Goal: Information Seeking & Learning: Learn about a topic

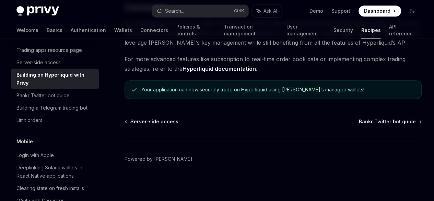
scroll to position [1508, 0]
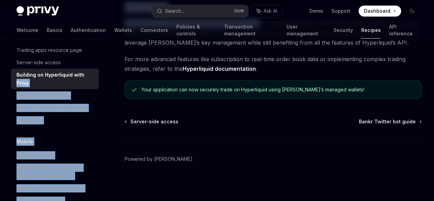
drag, startPoint x: 257, startPoint y: 131, endPoint x: 94, endPoint y: 116, distance: 163.2
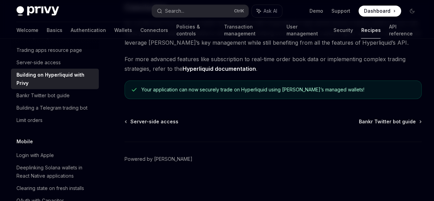
click at [247, 47] on span "By combining Privy’s secure wallet infrastructure with Hyperliquid’s high-perfo…" at bounding box center [272, 33] width 297 height 29
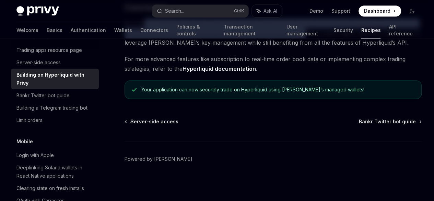
drag, startPoint x: 247, startPoint y: 153, endPoint x: 115, endPoint y: 135, distance: 133.2
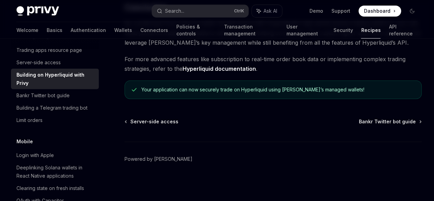
click at [178, 47] on span "By combining Privy’s secure wallet infrastructure with Hyperliquid’s high-perfo…" at bounding box center [272, 33] width 297 height 29
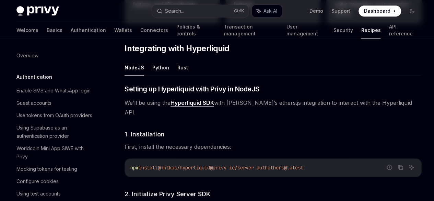
scroll to position [0, 0]
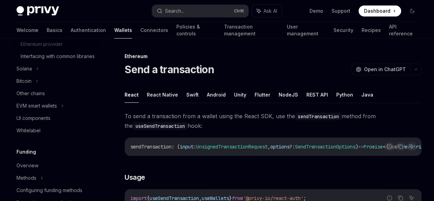
scroll to position [287, 0]
click at [55, 74] on div "Solana" at bounding box center [55, 68] width 88 height 12
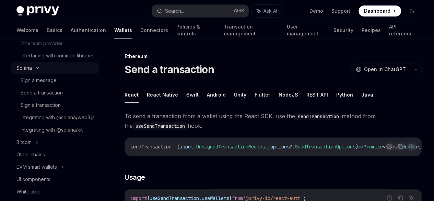
type textarea "*"
